Goal: Check status: Check status

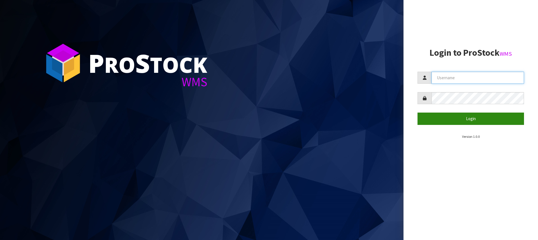
type input "[PERSON_NAME][EMAIL_ADDRESS][DOMAIN_NAME]"
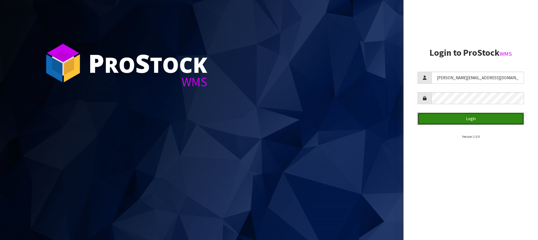
click at [488, 117] on button "Login" at bounding box center [470, 119] width 106 height 12
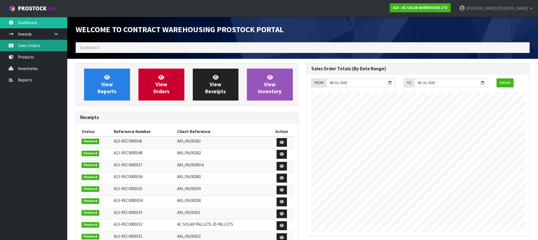
scroll to position [268, 231]
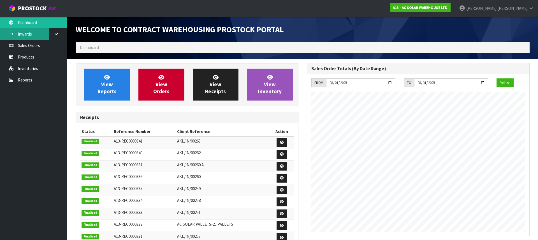
click at [39, 39] on link "Inwards" at bounding box center [33, 33] width 67 height 11
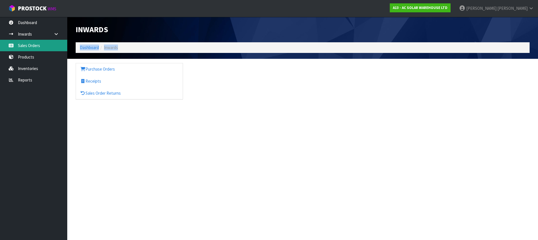
click at [38, 45] on div "Inwards Dashboard Inwards Purchase Orders Receipts Sales Order Returns" at bounding box center [269, 55] width 538 height 110
click at [29, 45] on link "Sales Orders" at bounding box center [33, 45] width 67 height 11
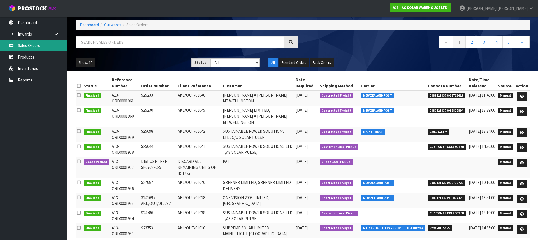
scroll to position [52, 0]
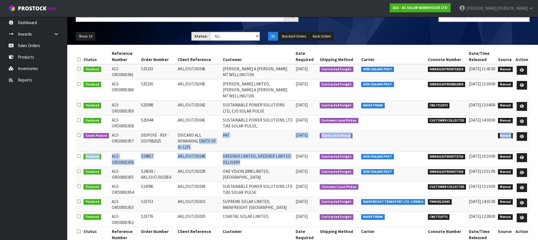
drag, startPoint x: 271, startPoint y: 151, endPoint x: 181, endPoint y: 136, distance: 91.0
click at [181, 136] on tbody "Finalised A13-ORD0001961 S25233 AKL/OUT/01046 [PERSON_NAME] A [PERSON_NAME] MT …" at bounding box center [303, 145] width 454 height 163
click at [221, 152] on td "AKL/OUT/01040" at bounding box center [198, 159] width 45 height 15
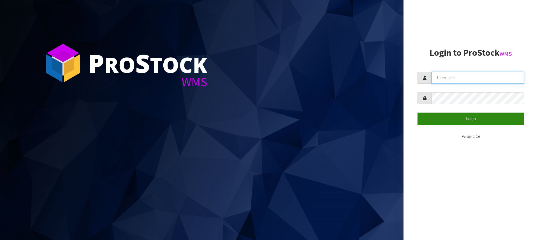
type input "[PERSON_NAME][EMAIL_ADDRESS][DOMAIN_NAME]"
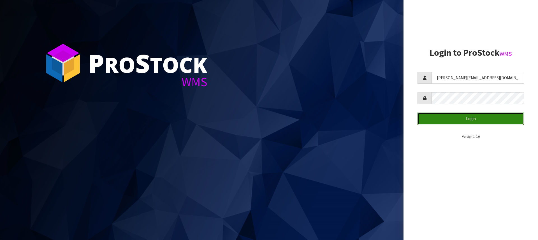
click at [481, 120] on button "Login" at bounding box center [470, 119] width 106 height 12
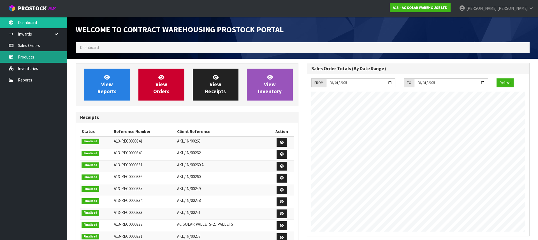
scroll to position [268, 231]
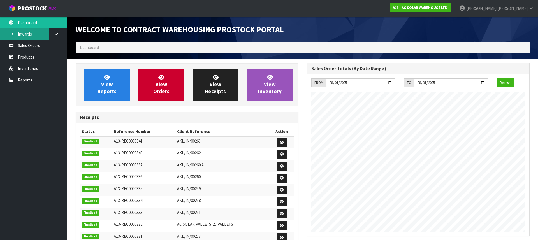
click at [42, 34] on link "Inwards" at bounding box center [33, 33] width 67 height 11
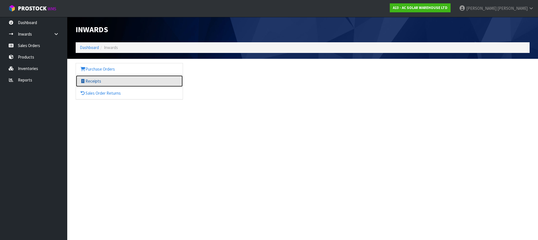
click at [94, 80] on link "Receipts" at bounding box center [129, 80] width 107 height 11
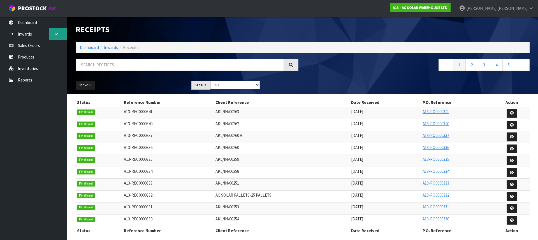
click at [59, 31] on link at bounding box center [58, 33] width 18 height 11
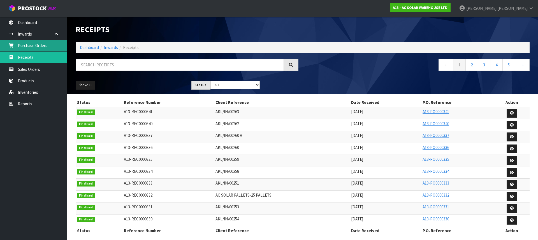
click at [35, 46] on link "Purchase Orders" at bounding box center [33, 45] width 67 height 11
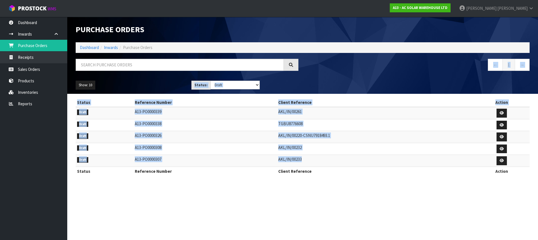
drag, startPoint x: 302, startPoint y: 162, endPoint x: 225, endPoint y: 76, distance: 115.9
click at [225, 76] on div "Purchase Orders Import Purchase Orders Drop file here to import csv template Da…" at bounding box center [269, 93] width 538 height 186
click at [247, 130] on td "A13-PO0000338" at bounding box center [204, 125] width 143 height 12
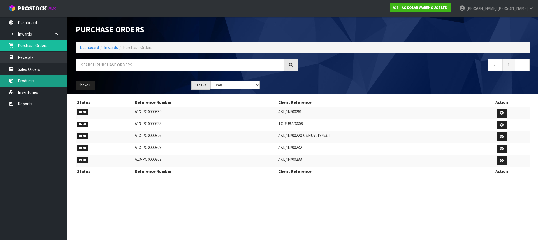
click at [32, 76] on link "Products" at bounding box center [33, 80] width 67 height 11
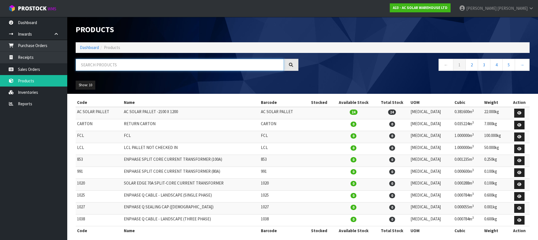
click at [122, 64] on input "text" at bounding box center [180, 65] width 208 height 12
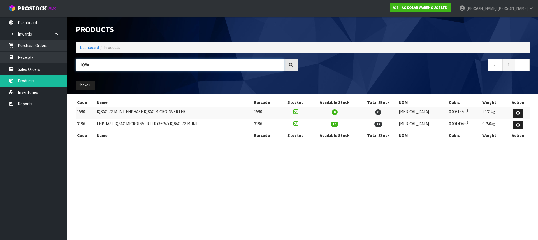
type input "IQ8A"
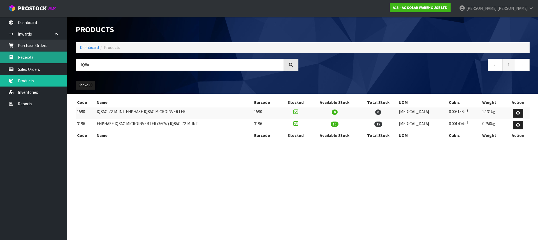
click at [37, 57] on link "Receipts" at bounding box center [33, 57] width 67 height 11
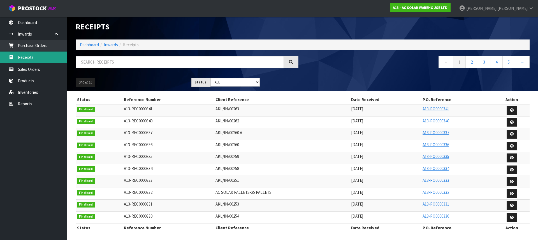
scroll to position [5, 0]
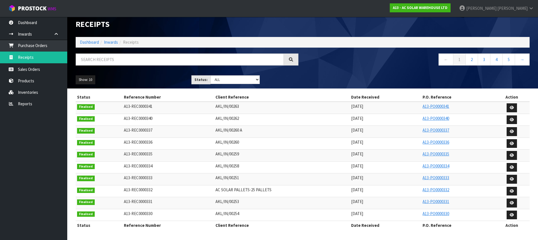
click at [243, 190] on span "AC SOLAR PALLETS-25 PALLETS" at bounding box center [243, 189] width 56 height 5
click at [226, 119] on span "AKL/IN/00262" at bounding box center [227, 118] width 24 height 5
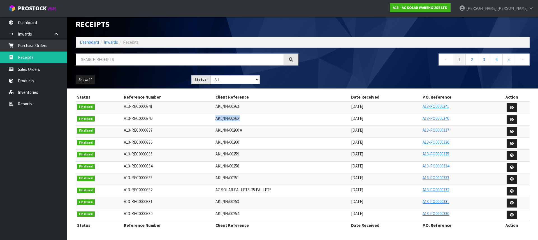
click at [226, 119] on span "AKL/IN/00262" at bounding box center [227, 118] width 24 height 5
click at [441, 118] on link "A13-PO0000340" at bounding box center [435, 118] width 27 height 5
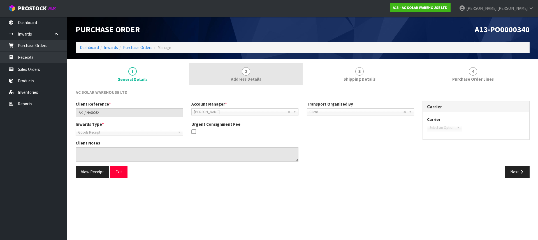
click at [242, 77] on span "Address Details" at bounding box center [246, 79] width 30 height 6
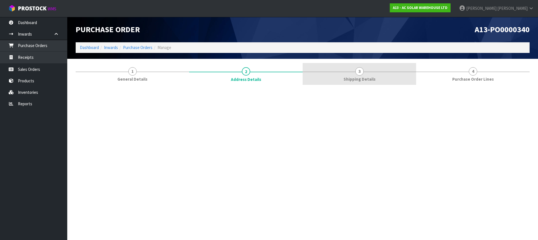
click at [366, 72] on div at bounding box center [359, 72] width 113 height 0
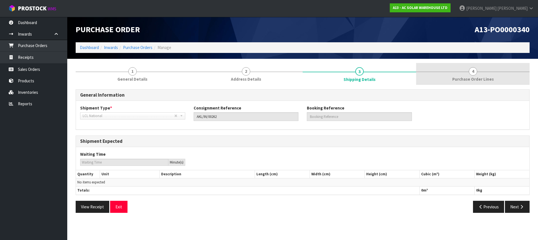
click at [497, 71] on link "4 Purchase Order Lines" at bounding box center [472, 74] width 113 height 22
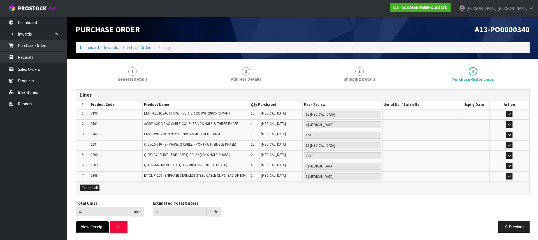
click at [96, 227] on button "View Receipt" at bounding box center [93, 227] width 34 height 12
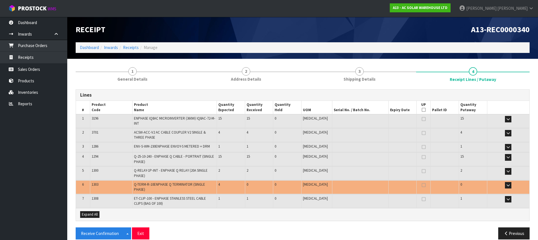
scroll to position [4, 0]
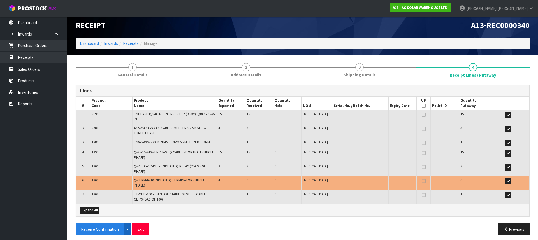
click at [128, 227] on button "Split button!" at bounding box center [127, 229] width 7 height 12
click at [199, 225] on div "Receive Confirmation Split button! CSV FORMAT Exit" at bounding box center [186, 229] width 231 height 12
click at [101, 225] on button "Receive Confirmation" at bounding box center [100, 229] width 48 height 12
